Goal: Obtain resource: Download file/media

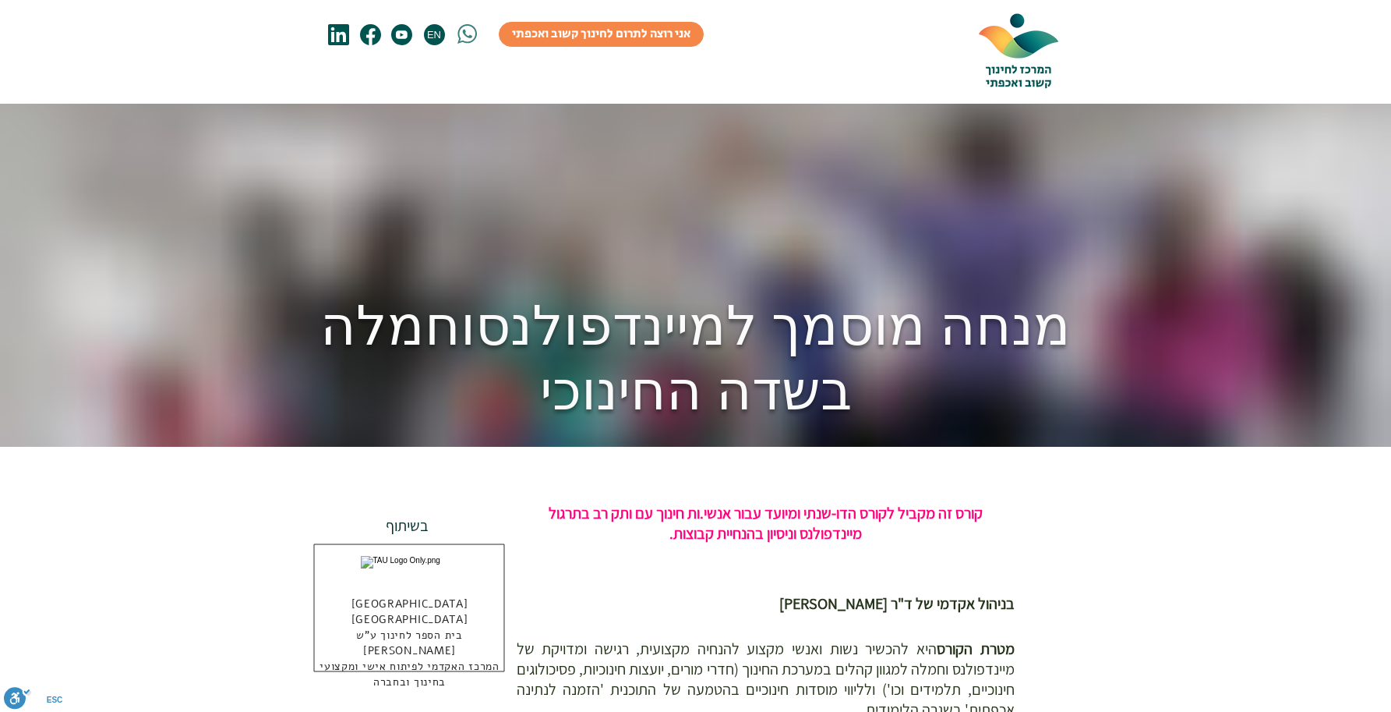
click at [518, 386] on span "וחמלה בשדה החינוכי" at bounding box center [586, 356] width 532 height 137
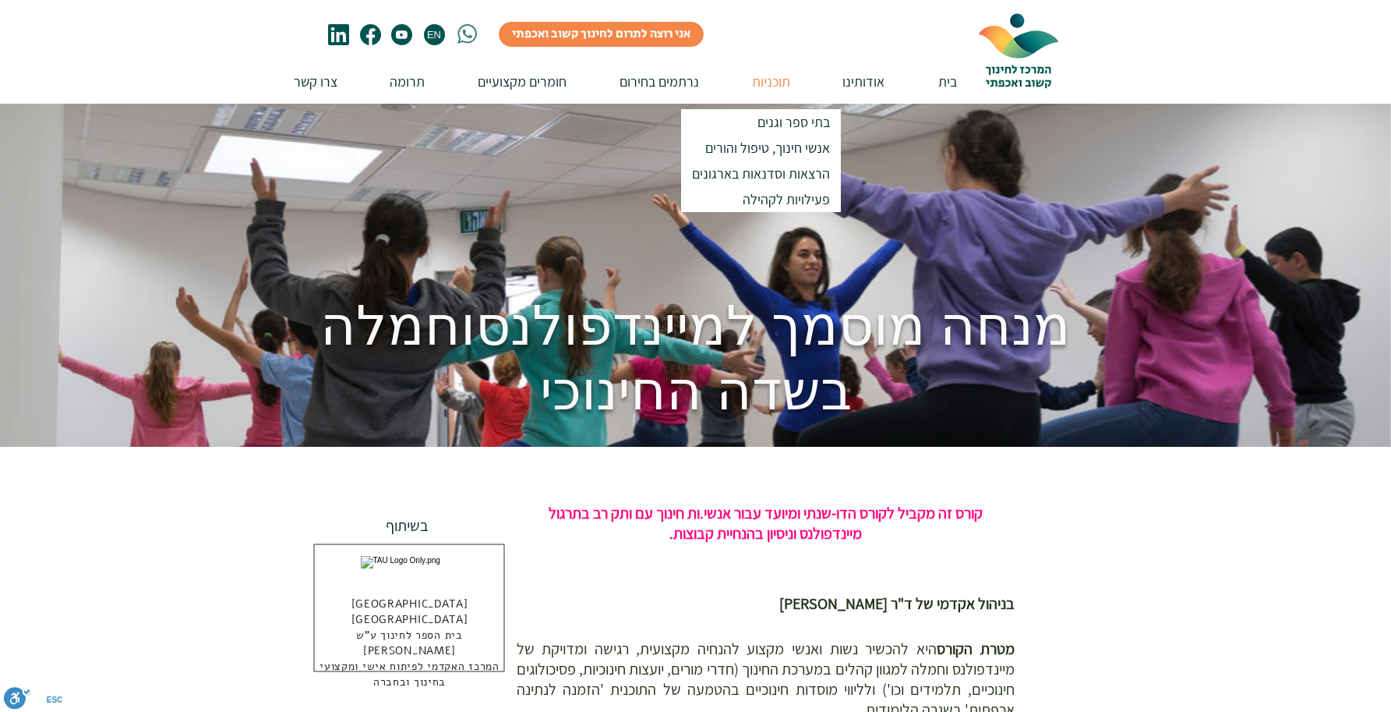
click at [771, 83] on p "תוכניות" at bounding box center [771, 81] width 54 height 44
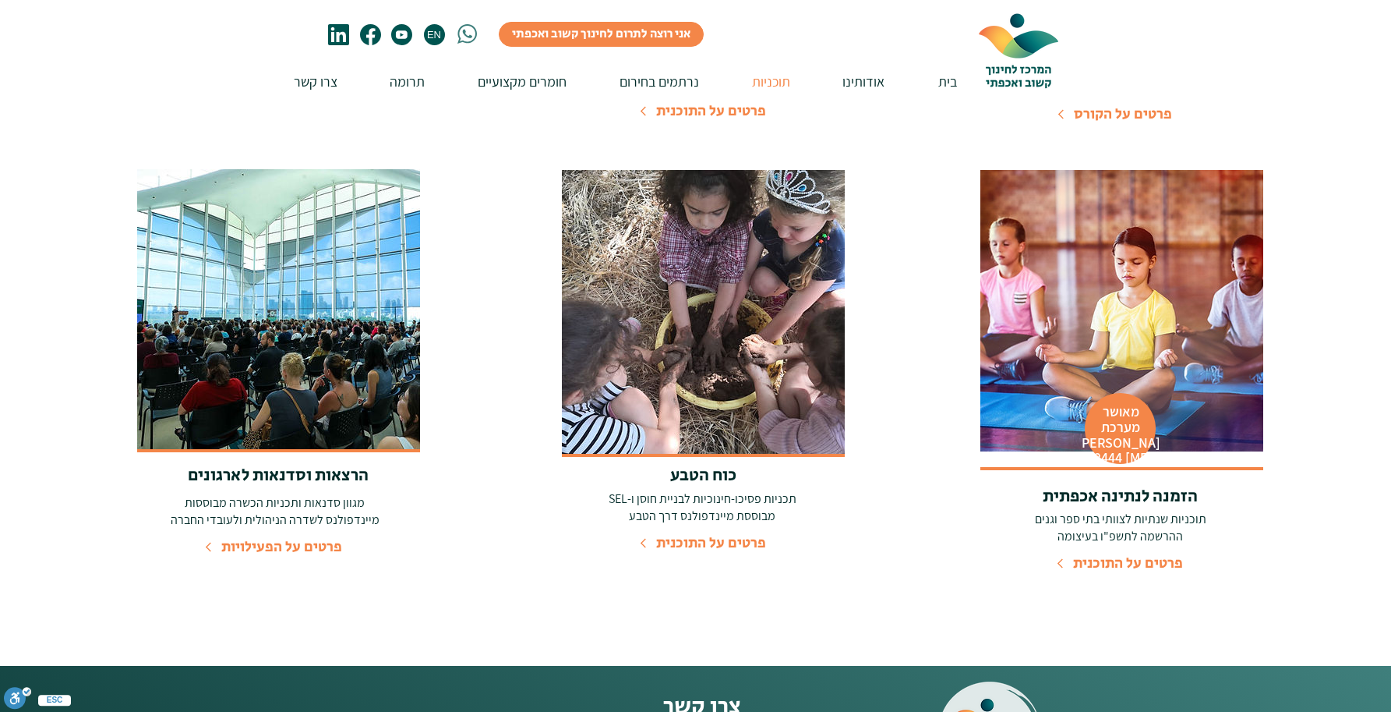
scroll to position [658, 0]
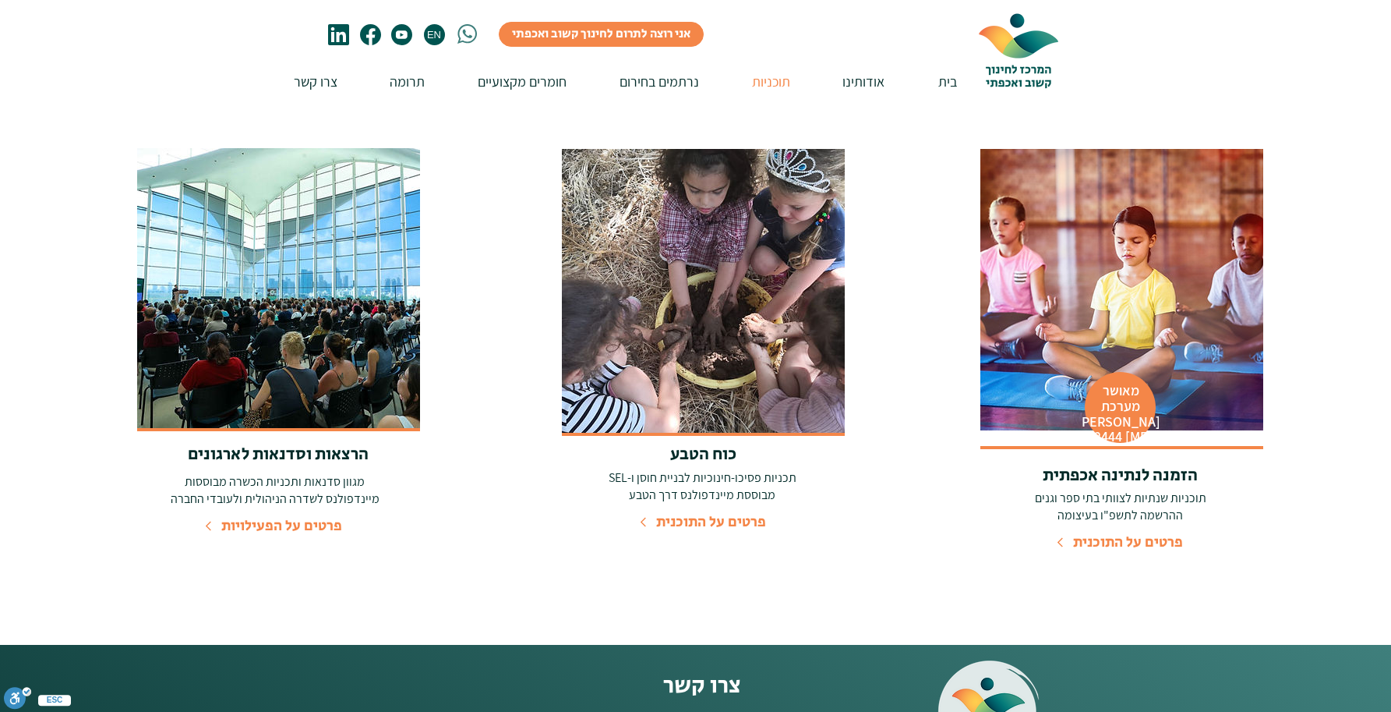
click at [1109, 532] on span "פרטים על התוכנית" at bounding box center [1128, 542] width 110 height 21
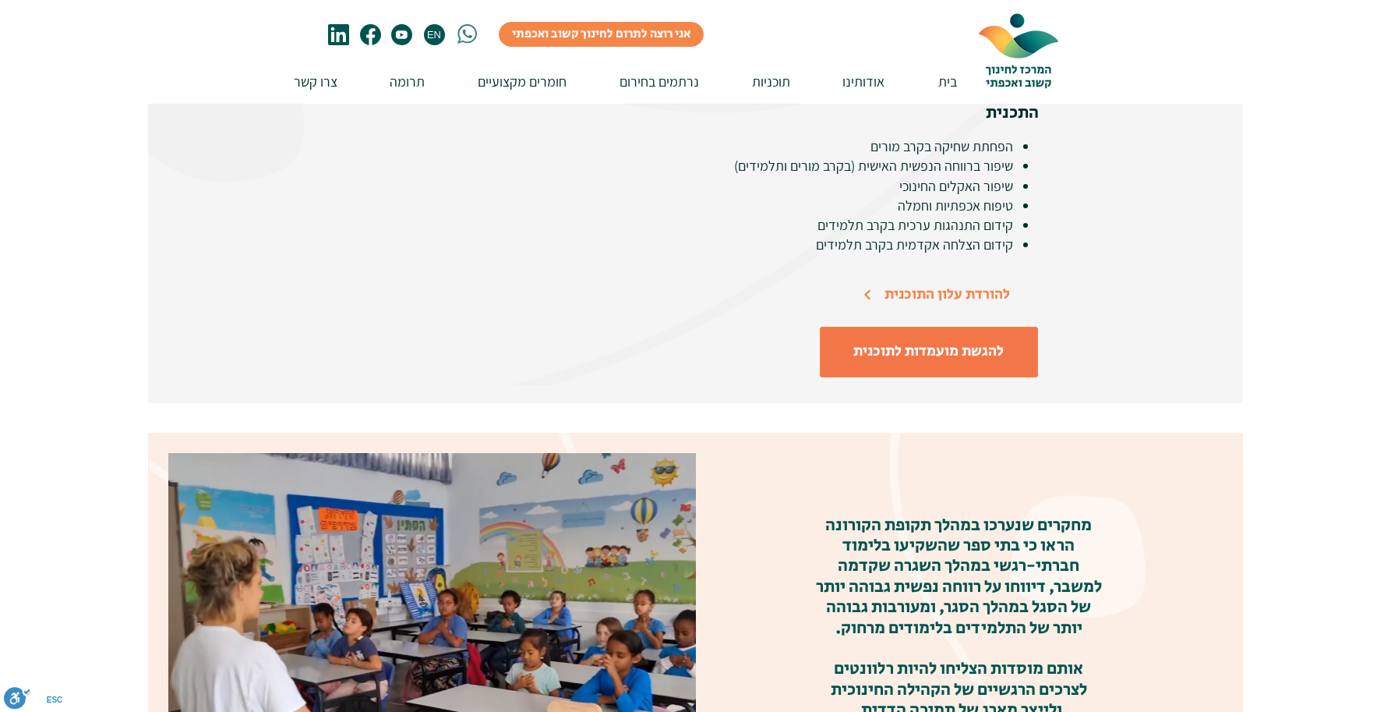
scroll to position [807, 0]
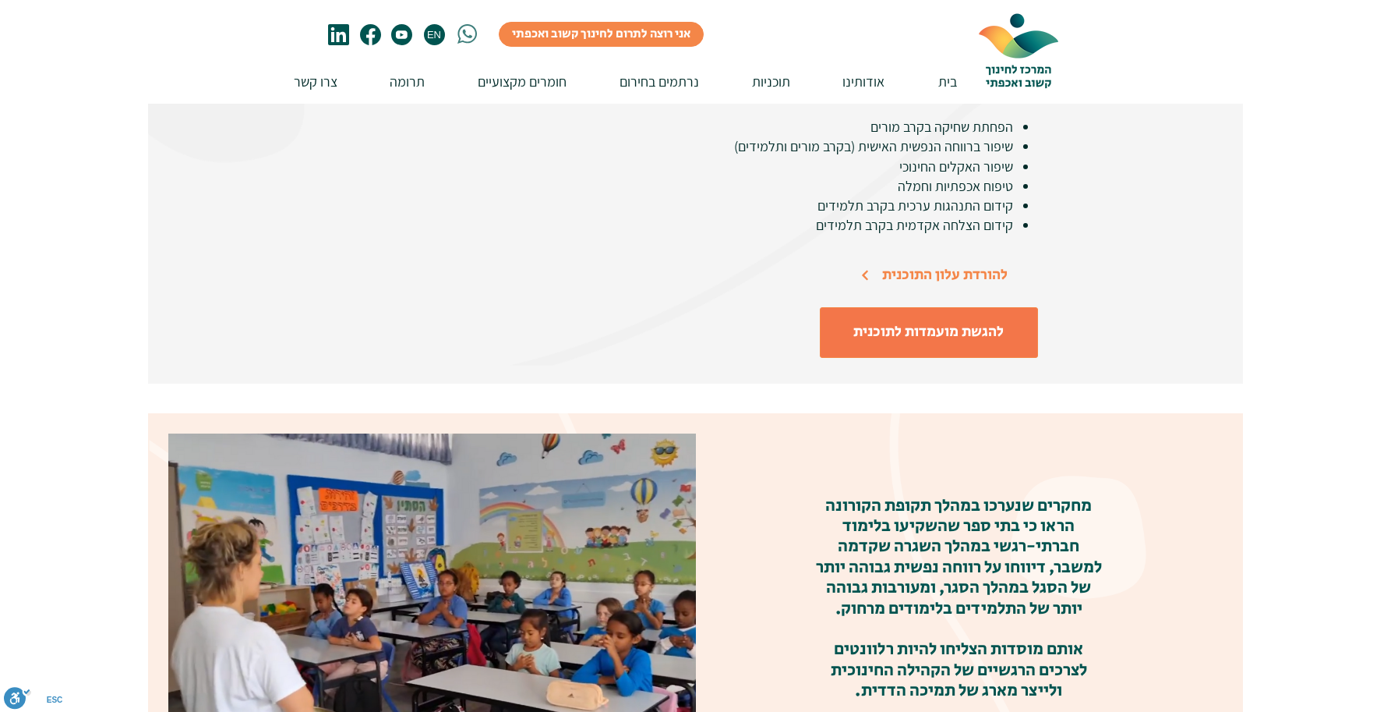
click at [933, 264] on span "להורדת עלון התוכנית" at bounding box center [944, 274] width 125 height 21
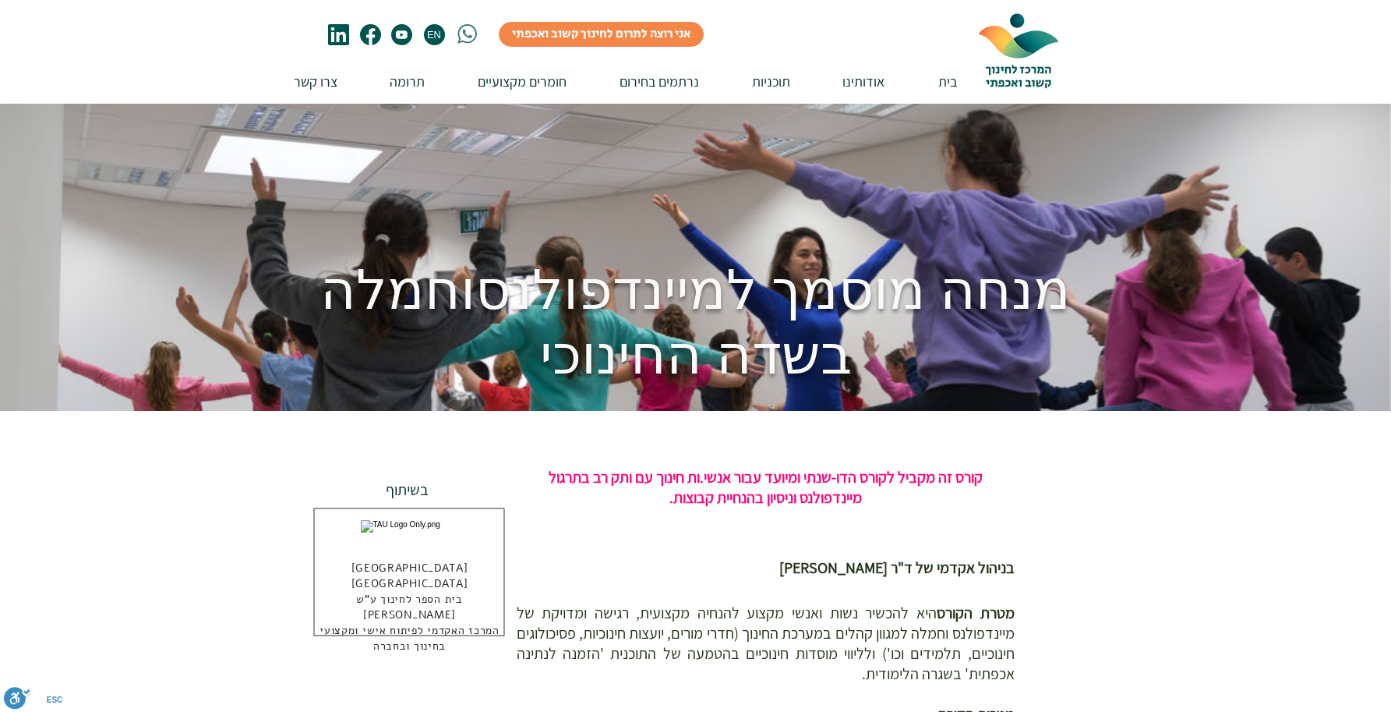
scroll to position [44, 0]
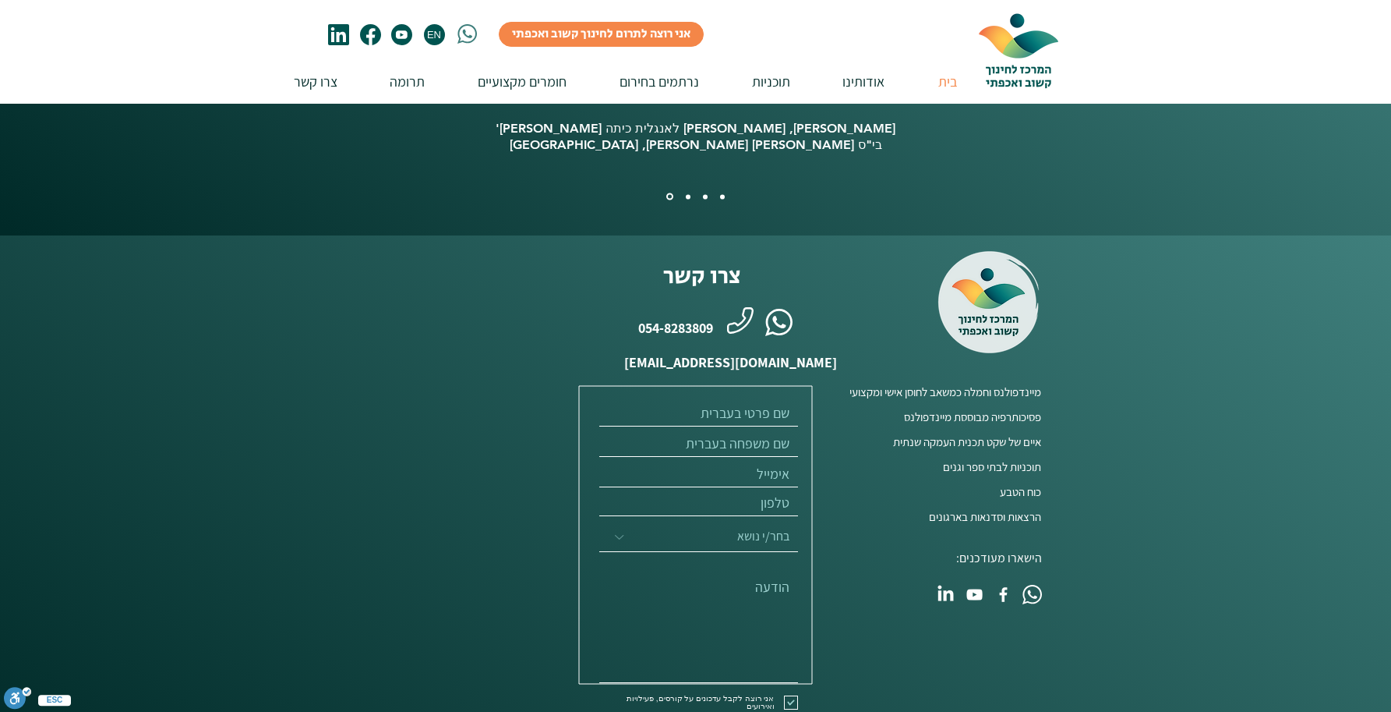
scroll to position [3887, 0]
